Goal: Task Accomplishment & Management: Manage account settings

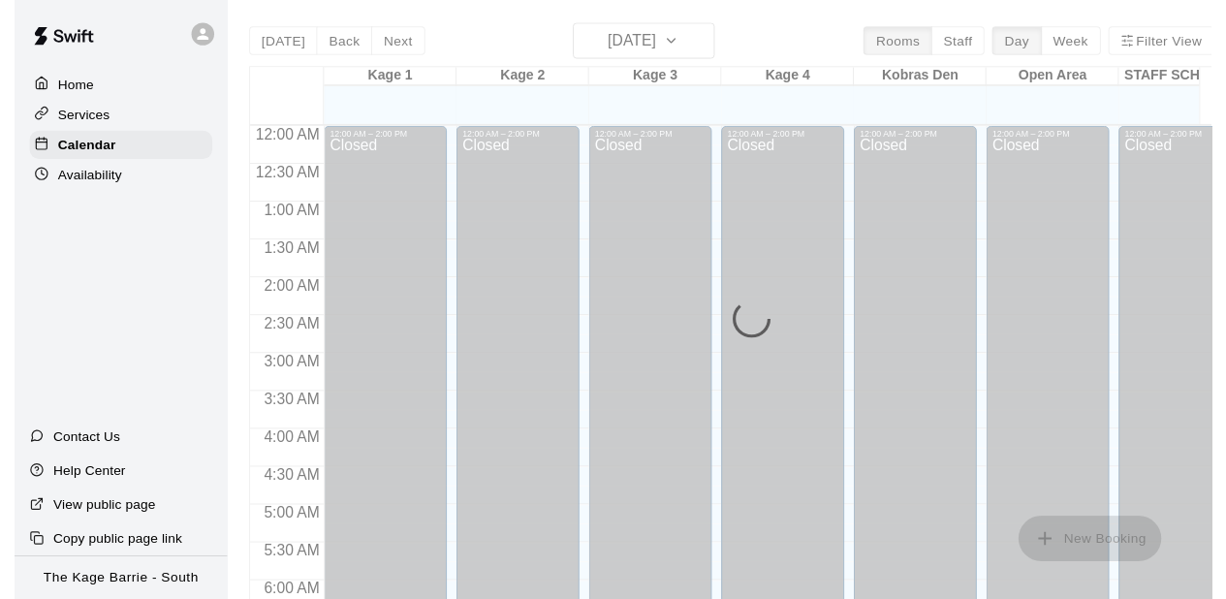
scroll to position [700, 0]
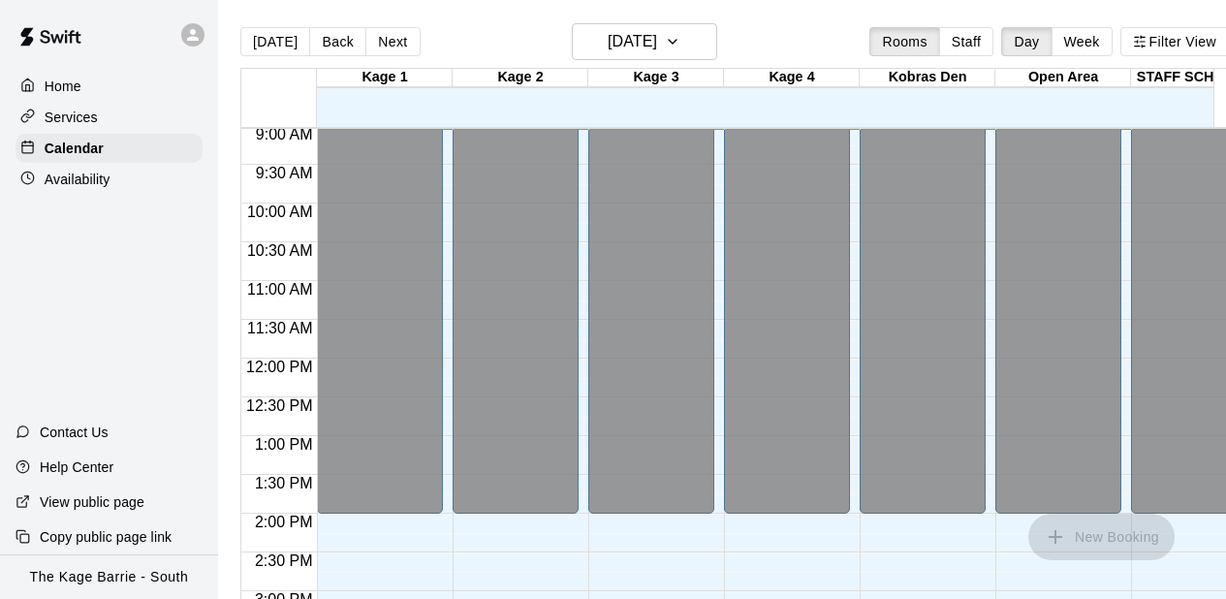
click at [536, 554] on div "12:00 AM – 2:00 PM Closed 6:00 PM – 8:00 PM THURSDAYS - High Performance Hittin…" at bounding box center [515, 358] width 126 height 1860
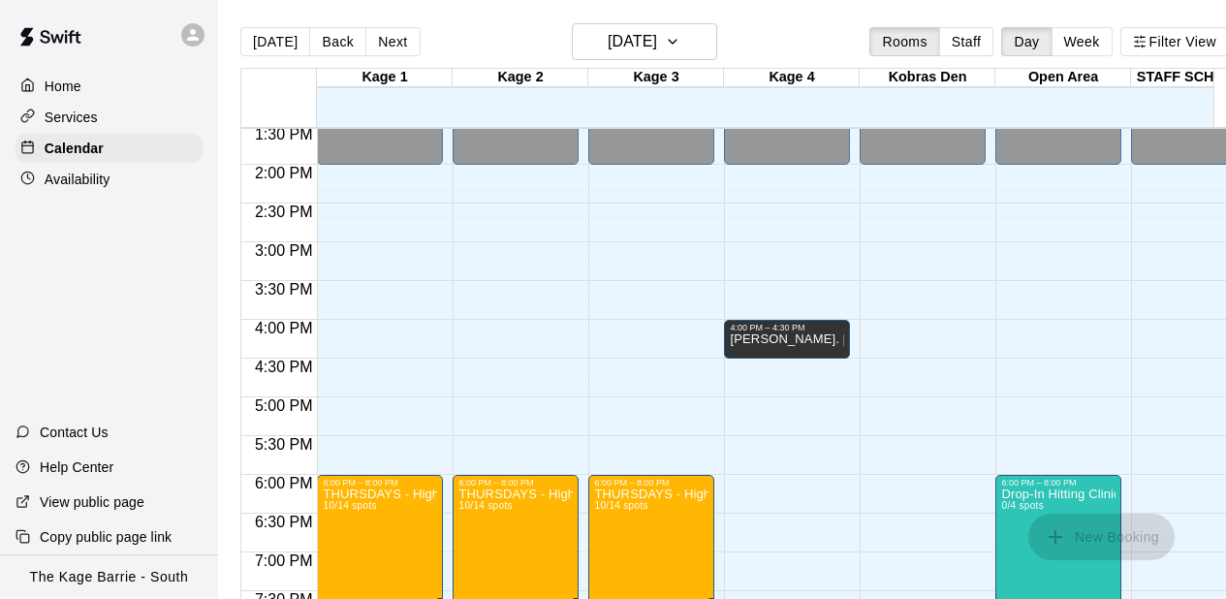
scroll to position [1010, 0]
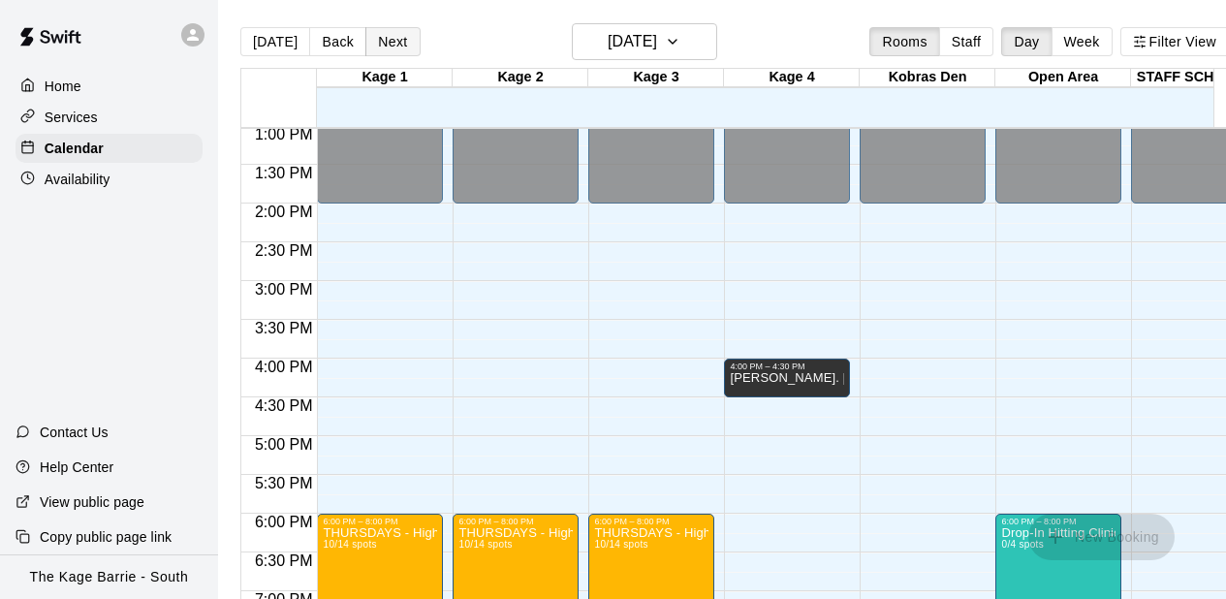
click at [386, 41] on button "Next" at bounding box center [392, 41] width 54 height 29
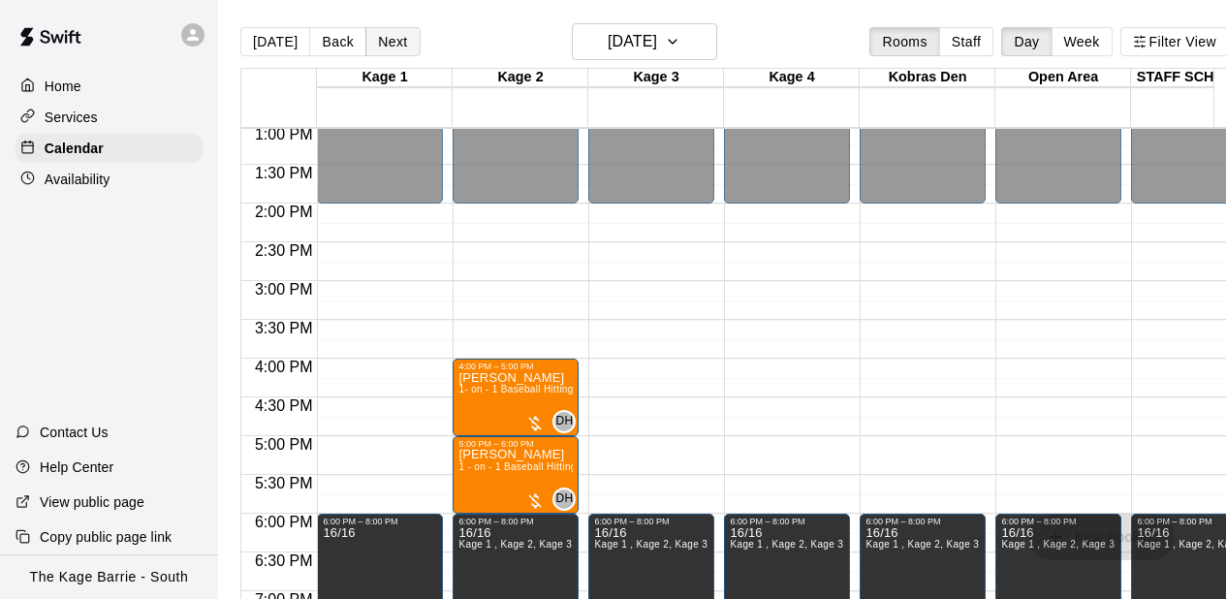
click at [380, 38] on button "Next" at bounding box center [392, 41] width 54 height 29
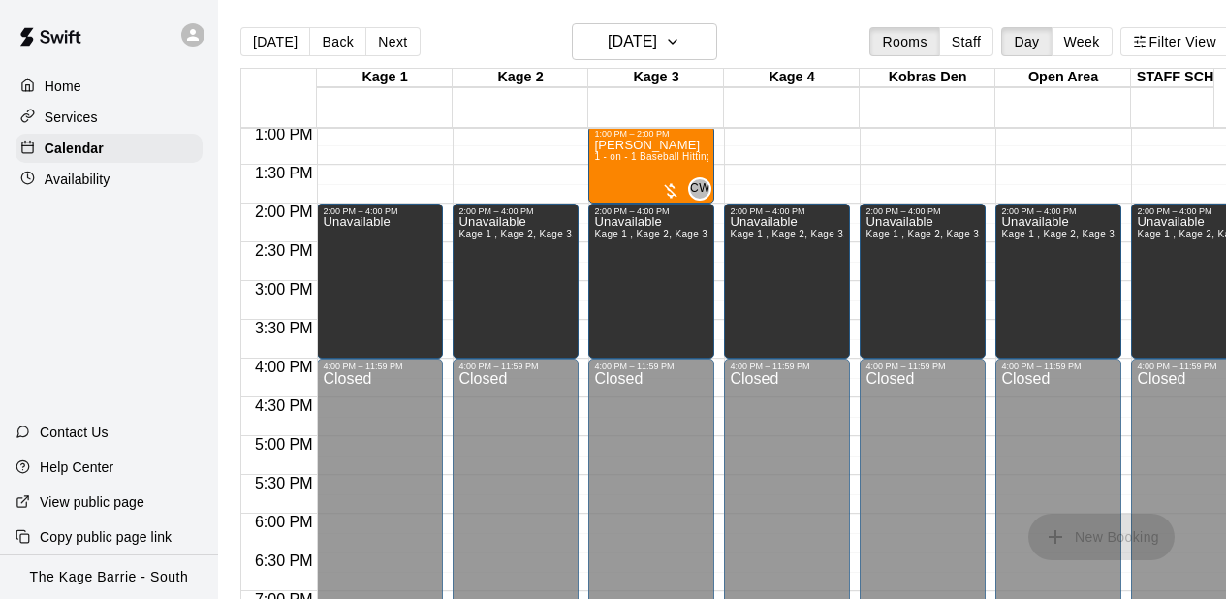
click at [454, 178] on div "12:00 AM – 10:00 AM Closed 2:00 PM – 4:00 PM Unavailable Kage 1 , Kage 2, Kage …" at bounding box center [515, 48] width 126 height 1860
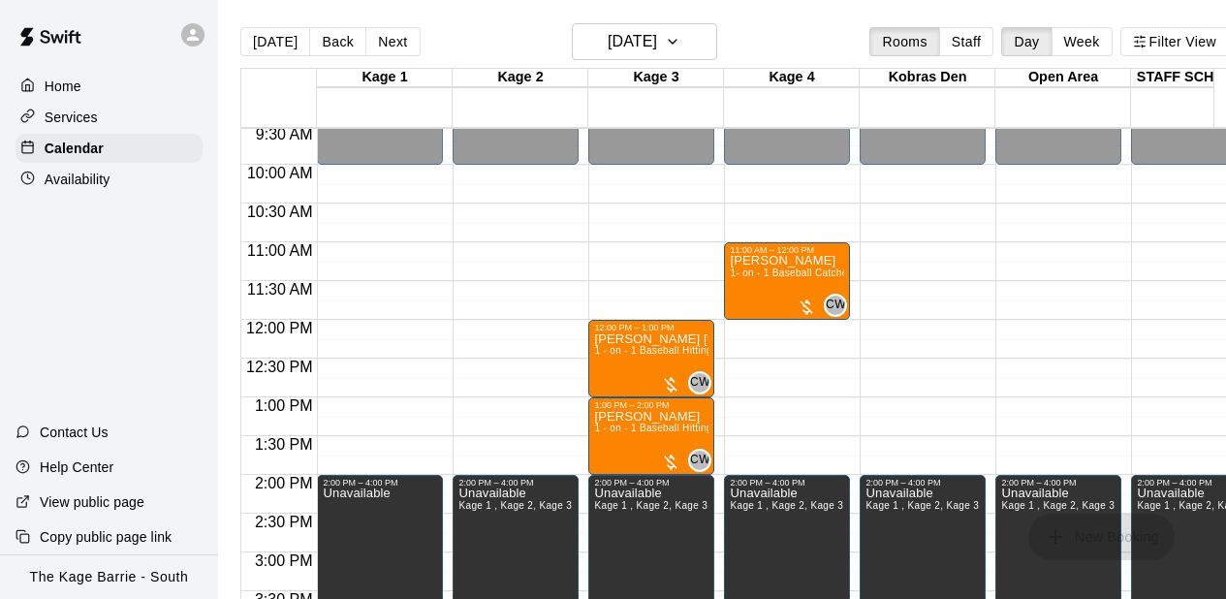
scroll to position [700, 0]
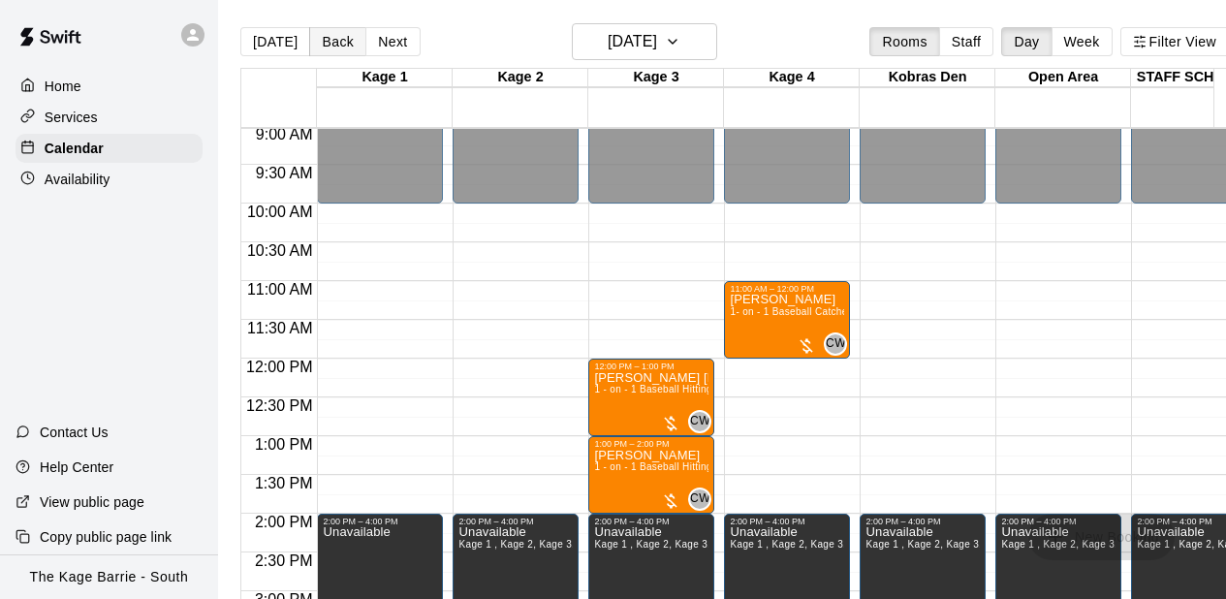
click at [337, 36] on button "Back" at bounding box center [337, 41] width 57 height 29
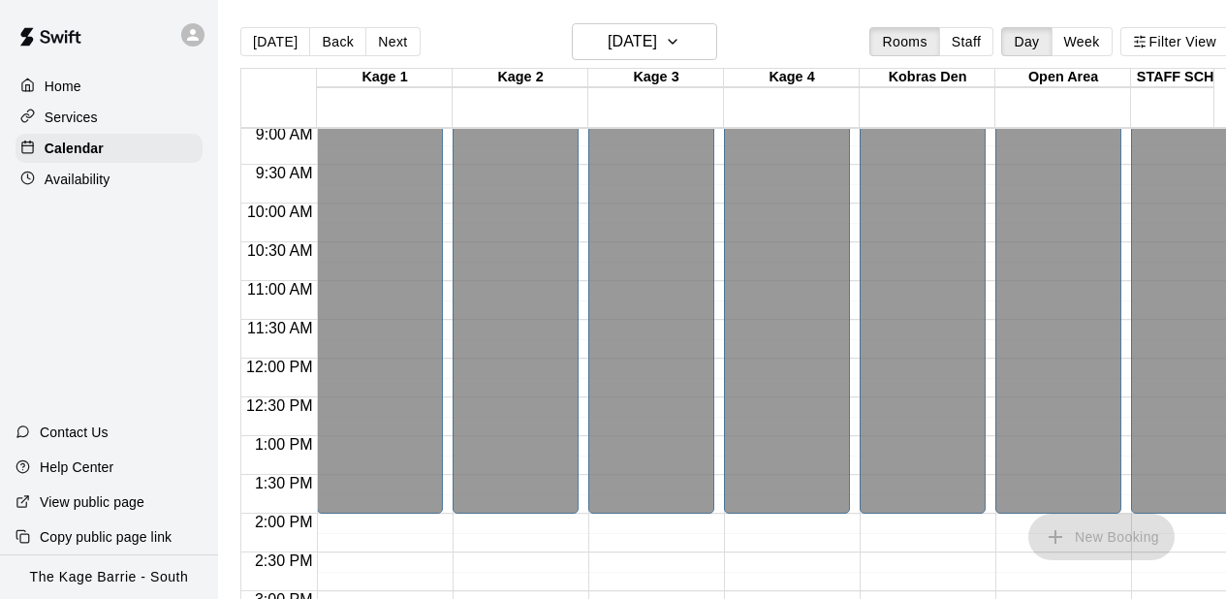
click at [531, 525] on div "12:00 AM – 2:00 PM Closed 4:00 PM – 5:00 PM [PERSON_NAME] 1- on - 1 Baseball Hi…" at bounding box center [515, 358] width 126 height 1860
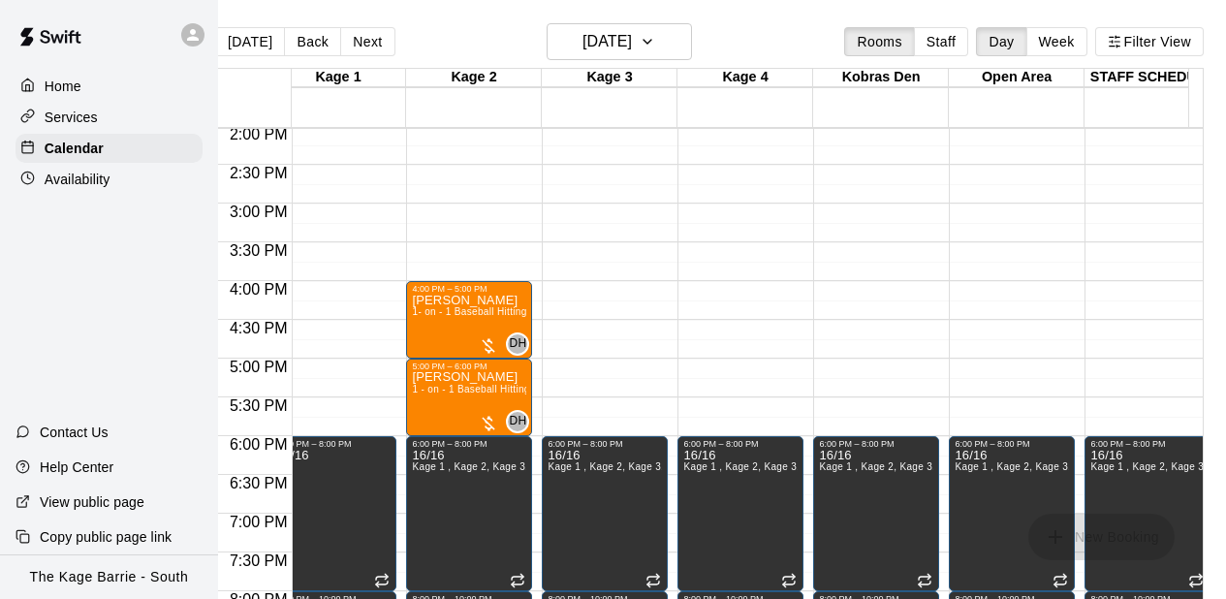
scroll to position [0, 0]
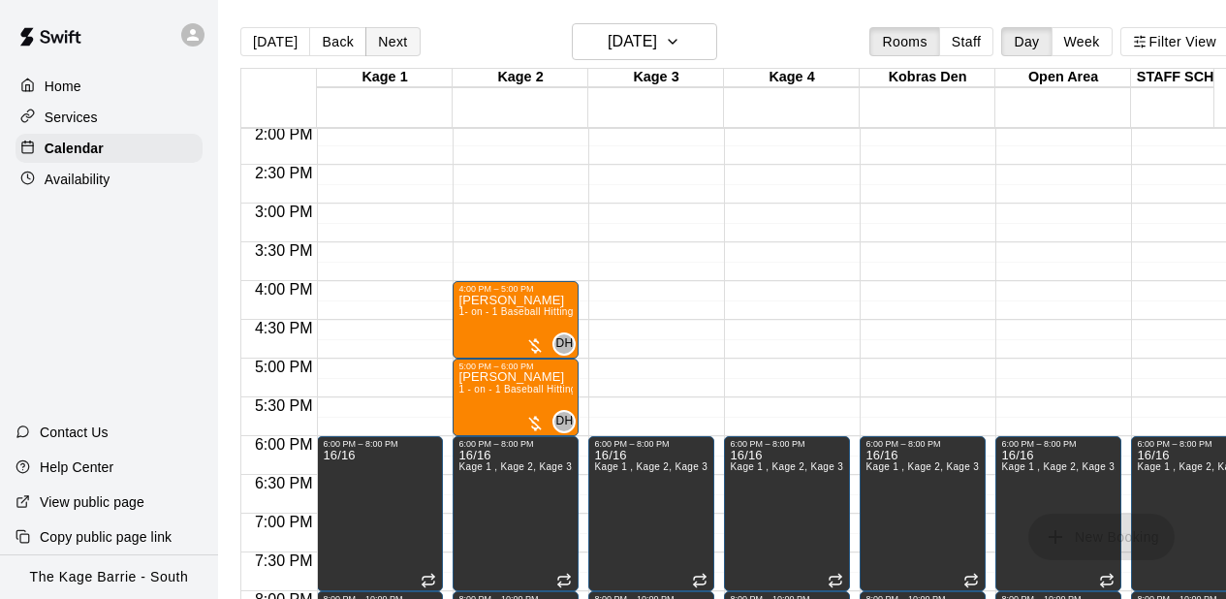
click at [397, 38] on button "Next" at bounding box center [392, 41] width 54 height 29
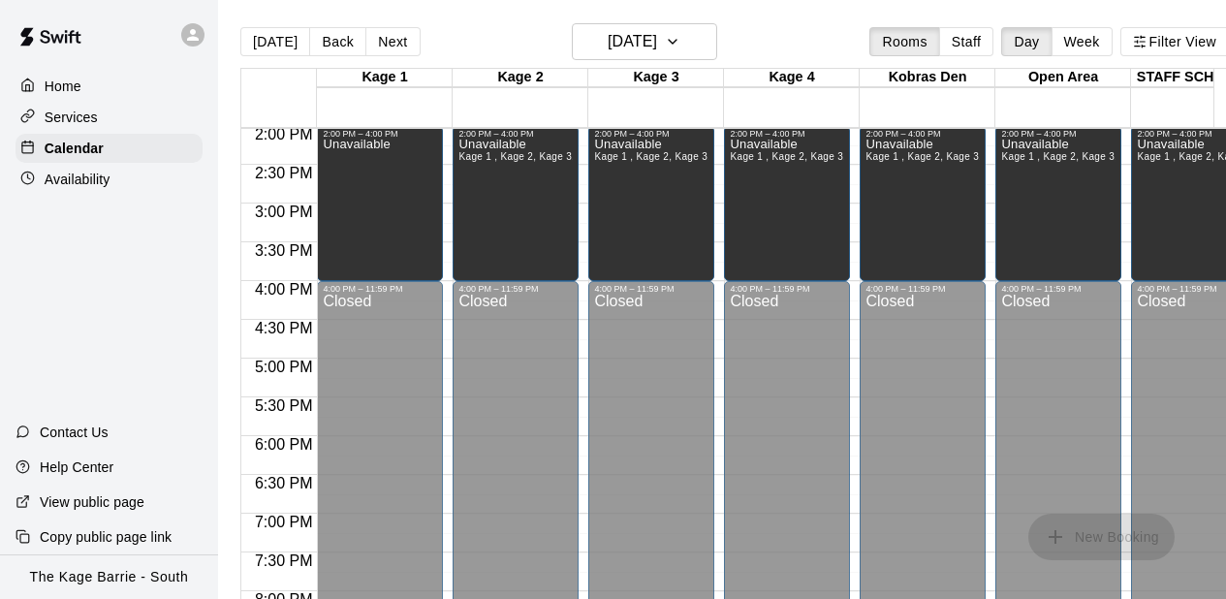
click at [478, 116] on div at bounding box center [520, 117] width 136 height 19
click at [512, 119] on div at bounding box center [520, 117] width 136 height 19
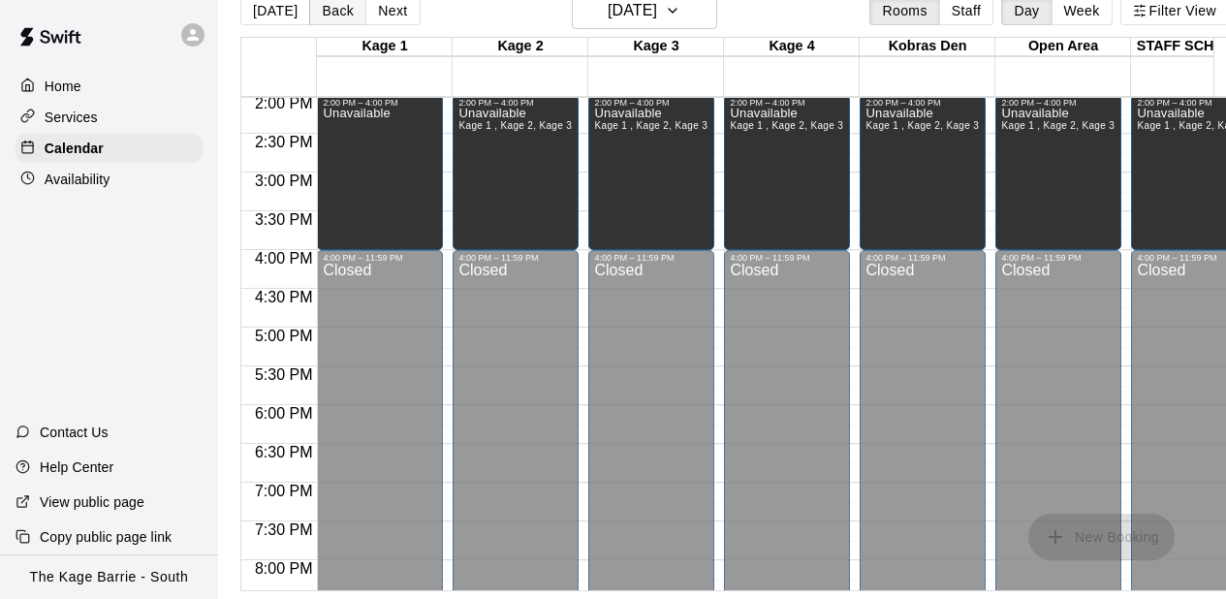
click at [335, 9] on button "Back" at bounding box center [337, 10] width 57 height 29
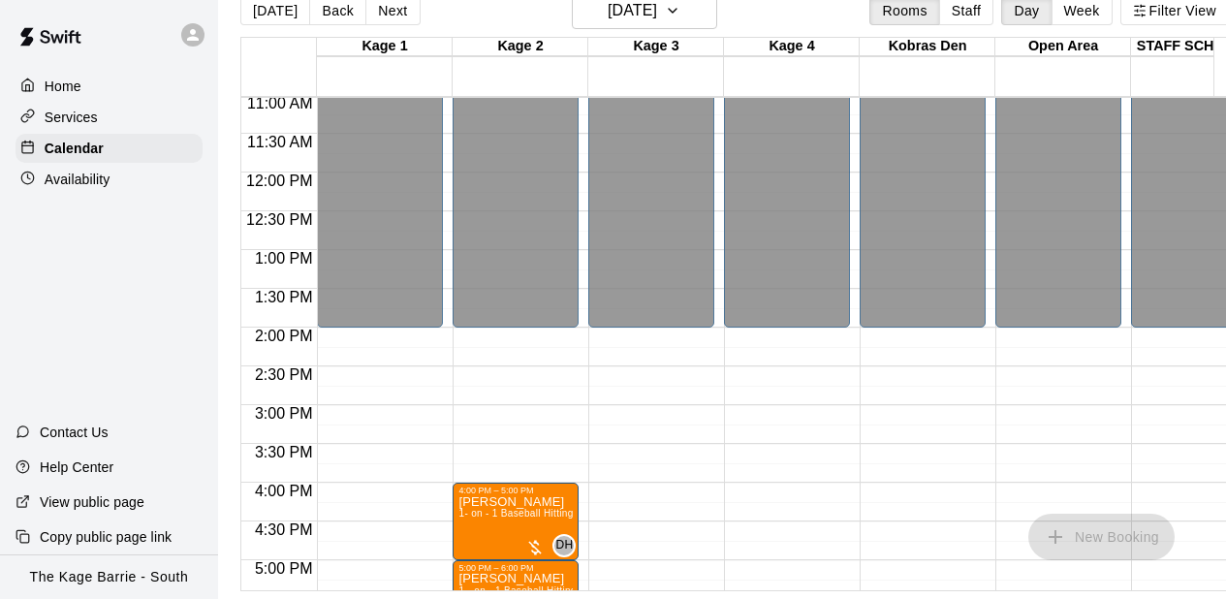
scroll to position [894, 0]
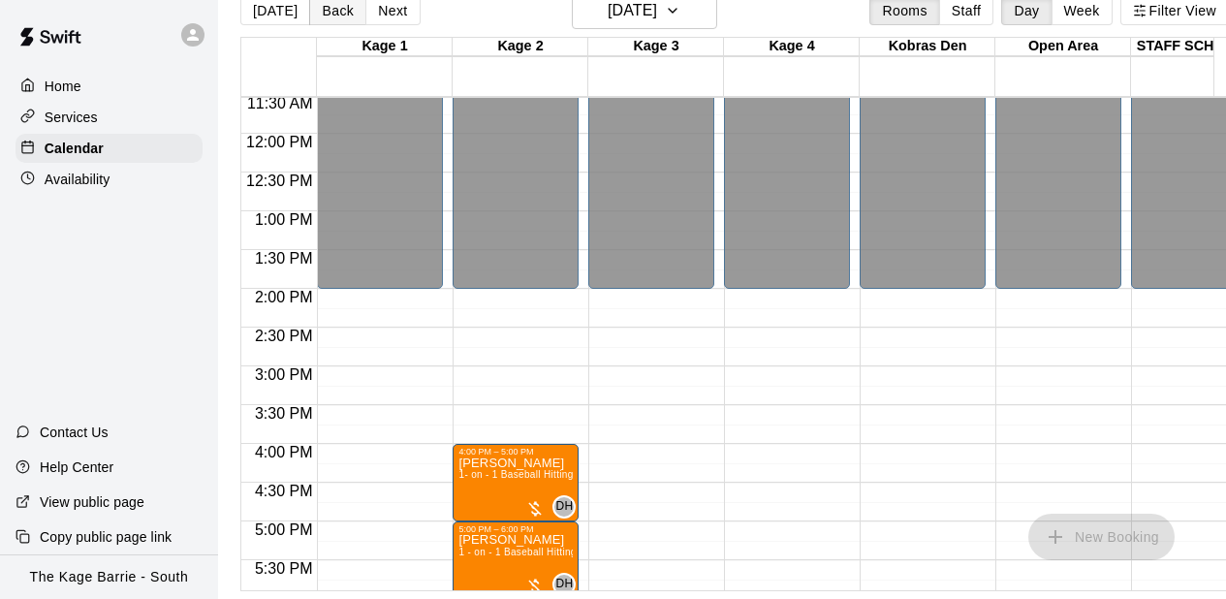
click at [333, 14] on button "Back" at bounding box center [337, 10] width 57 height 29
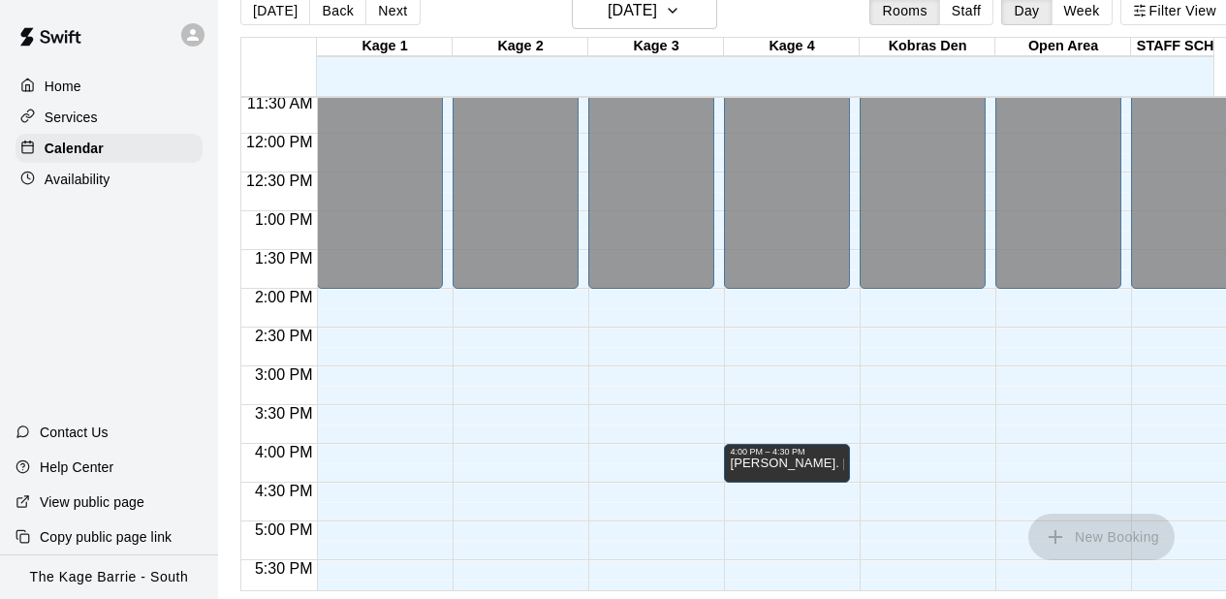
click at [191, 38] on icon at bounding box center [193, 35] width 12 height 12
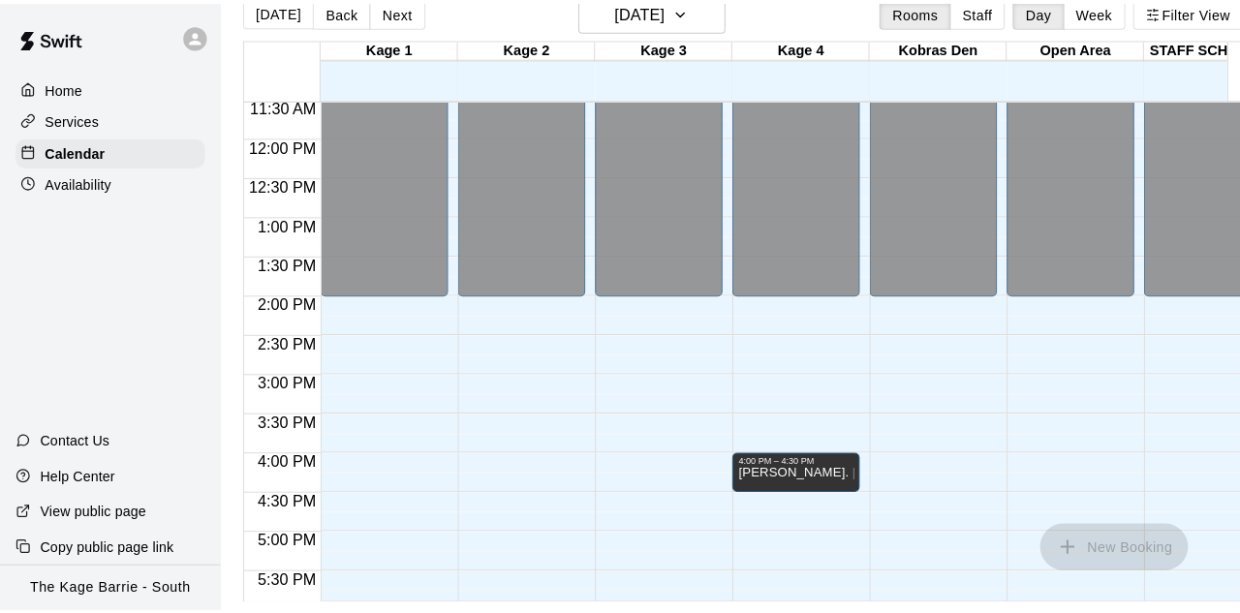
scroll to position [31, 0]
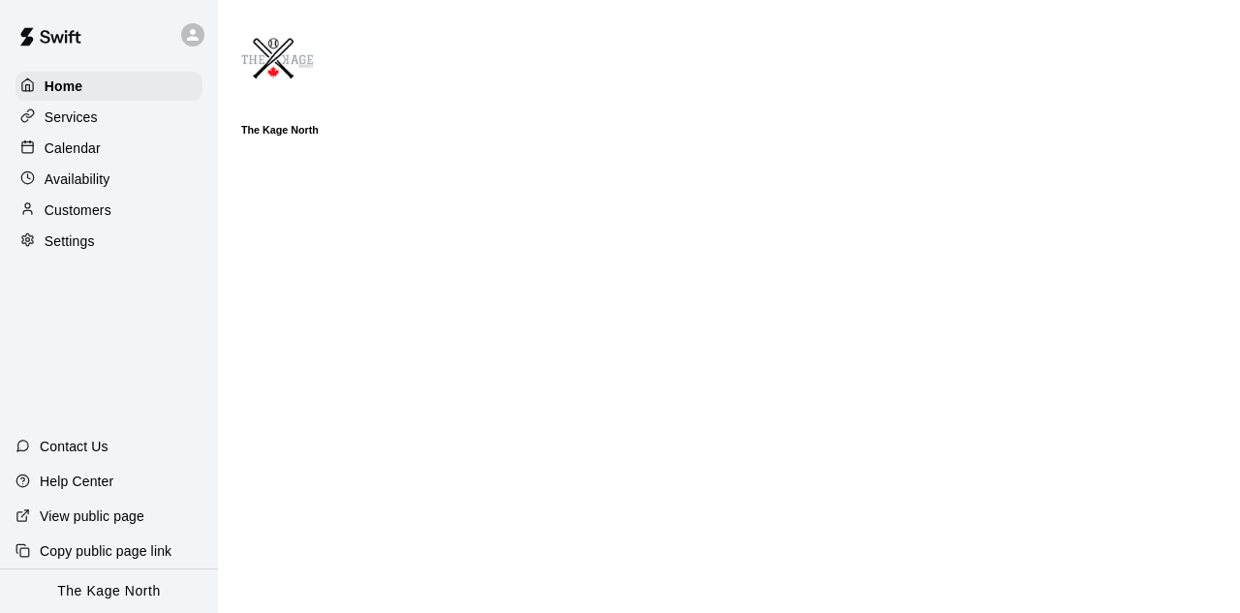
click at [104, 154] on div "Calendar" at bounding box center [109, 148] width 187 height 29
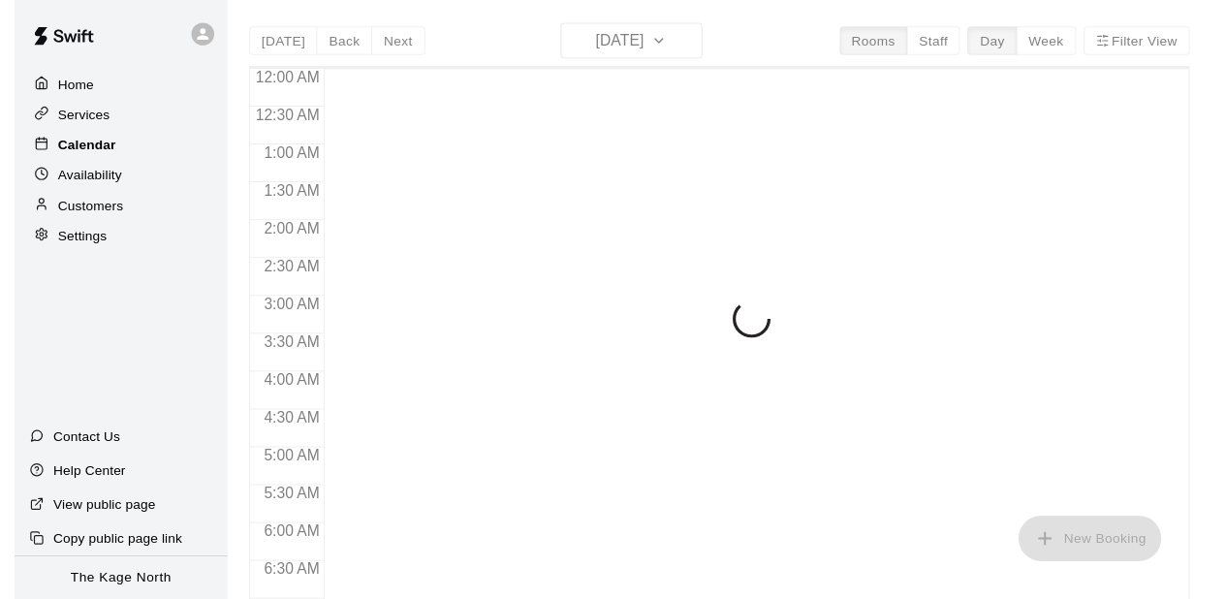
scroll to position [702, 0]
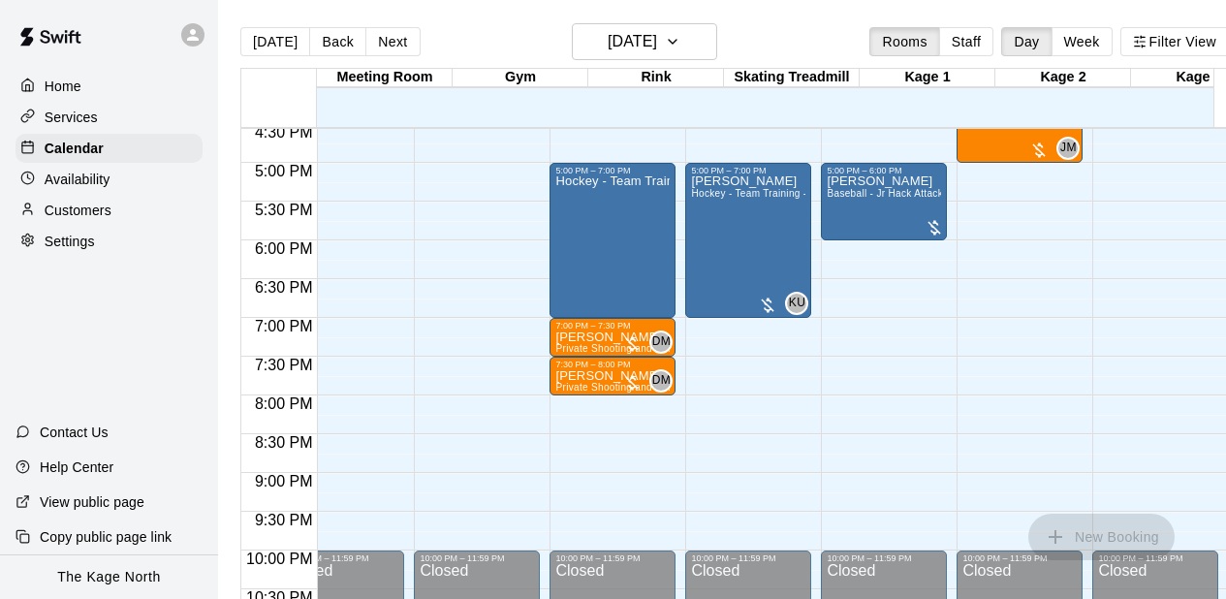
scroll to position [0, 39]
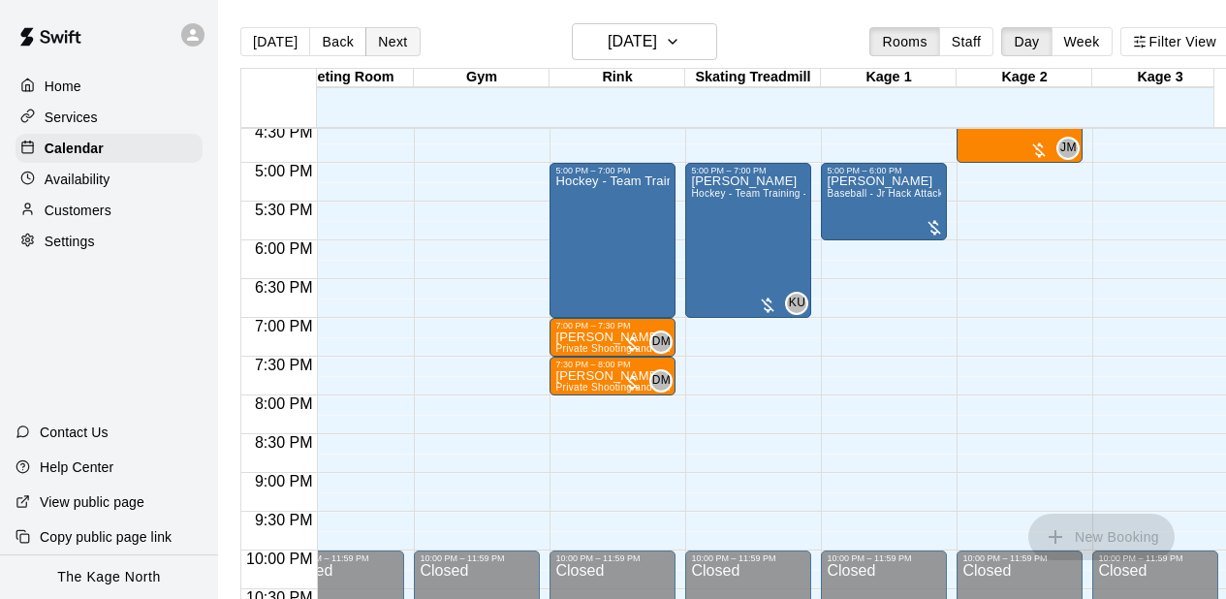
click at [396, 37] on button "Next" at bounding box center [392, 41] width 54 height 29
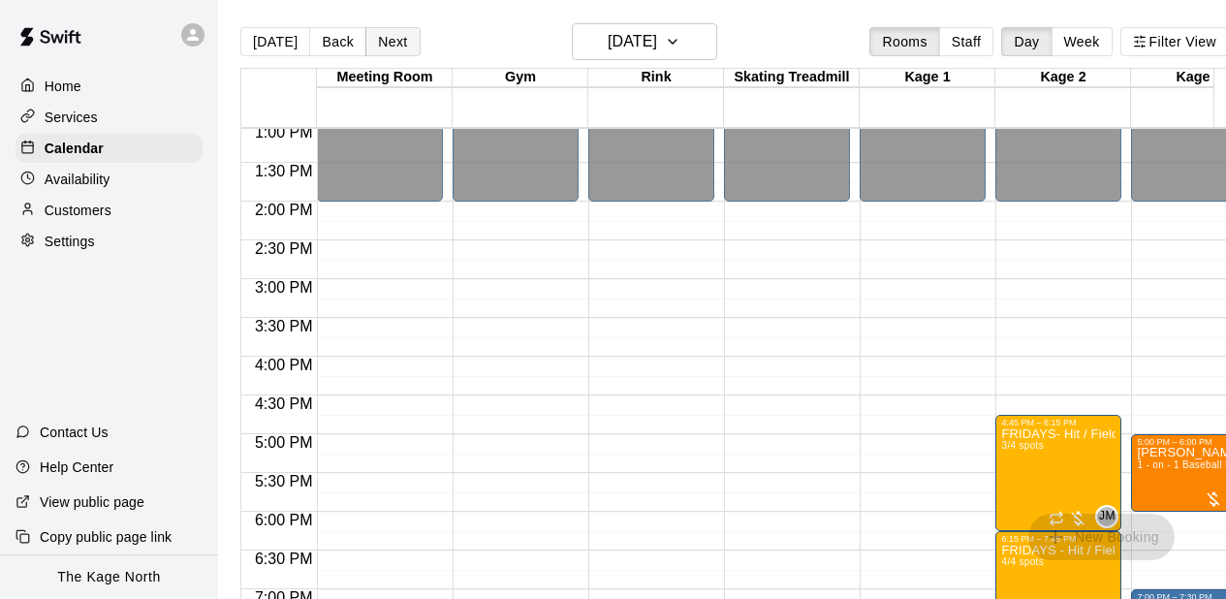
click at [395, 46] on button "Next" at bounding box center [392, 41] width 54 height 29
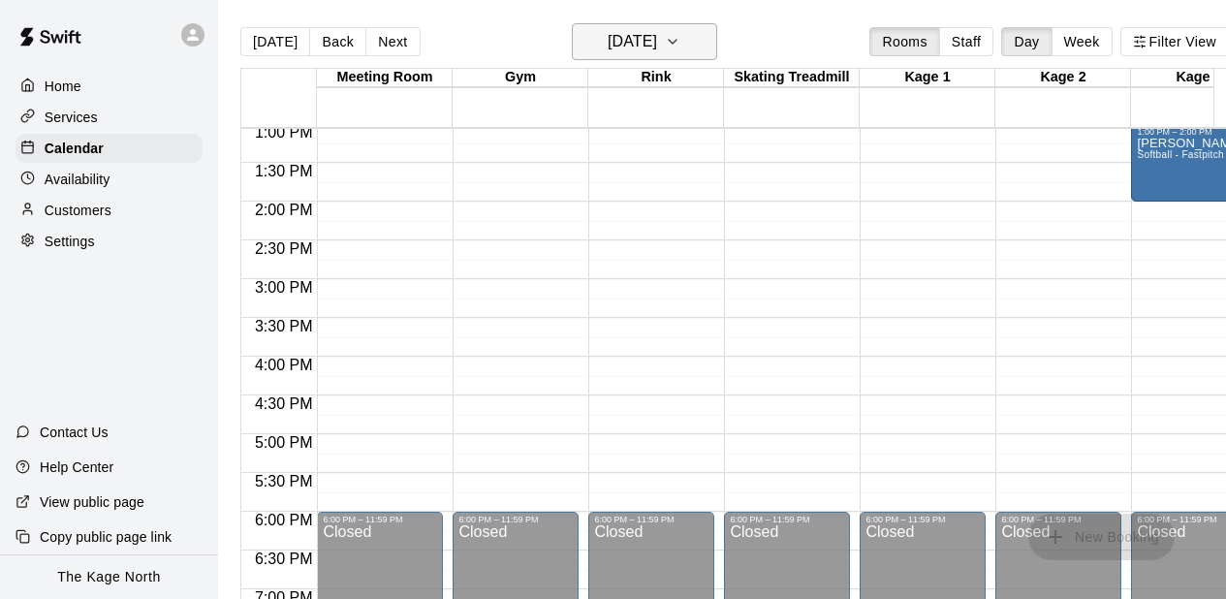
click at [680, 44] on icon "button" at bounding box center [673, 41] width 16 height 23
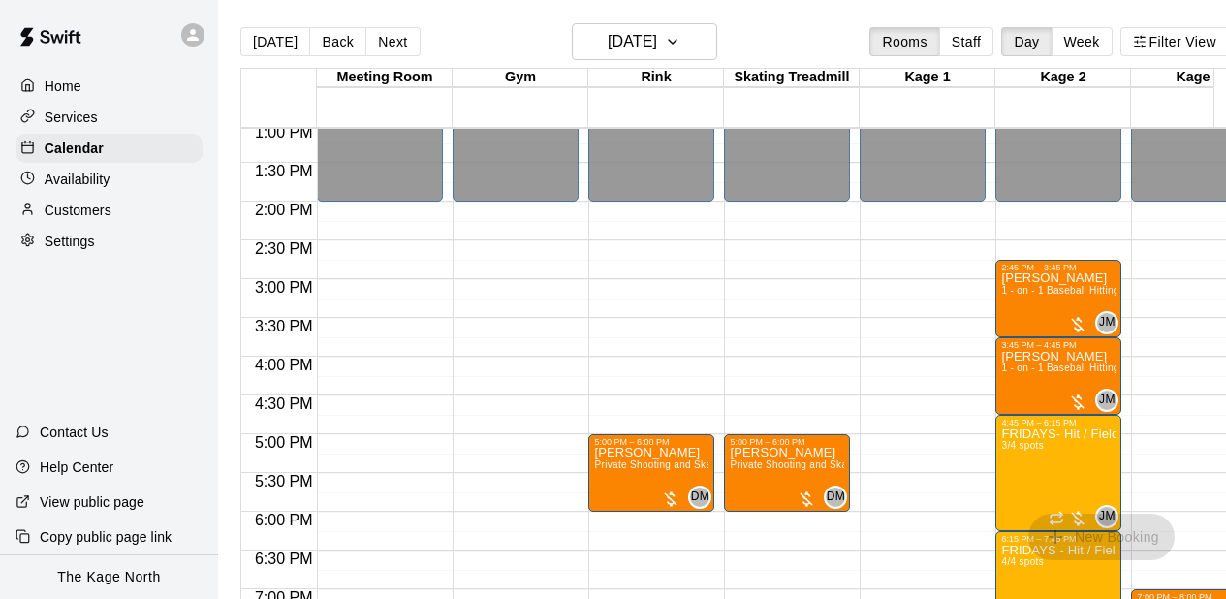
click at [676, 309] on div "12:00 AM – 2:00 PM Closed 5:00 PM – 6:00 PM [PERSON_NAME] Private Shooting and …" at bounding box center [651, 46] width 126 height 1860
